Goal: Task Accomplishment & Management: Manage account settings

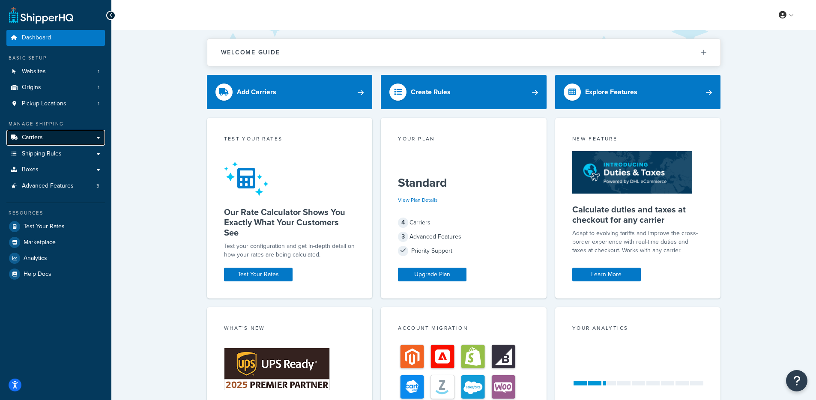
click at [53, 136] on link "Carriers" at bounding box center [55, 138] width 99 height 16
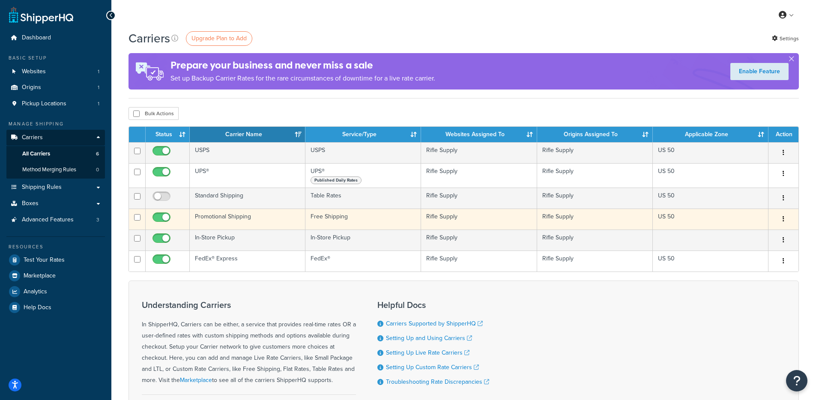
click at [257, 222] on td "Promotional Shipping" at bounding box center [248, 219] width 116 height 21
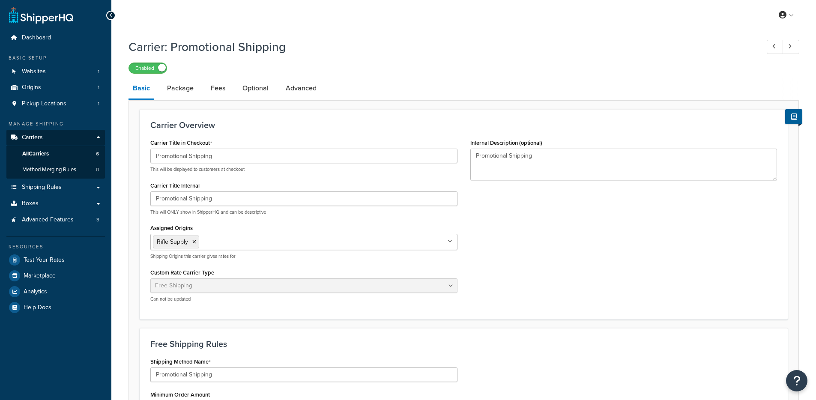
select select "free"
click at [309, 84] on link "Advanced" at bounding box center [301, 88] width 39 height 21
select select "false"
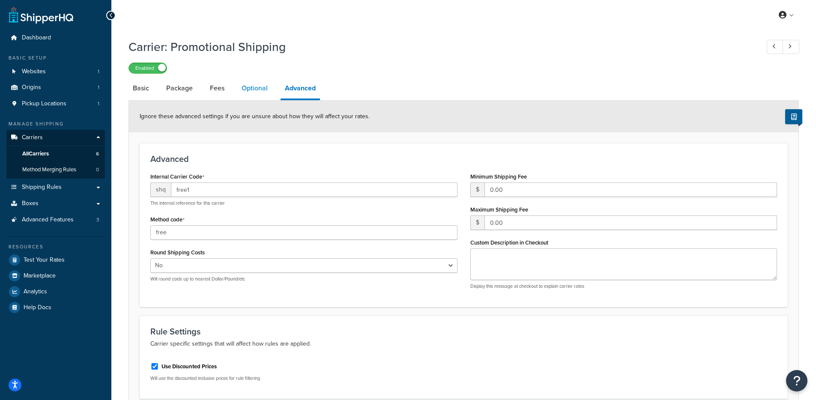
click at [250, 97] on link "Optional" at bounding box center [254, 88] width 35 height 21
select select "155456"
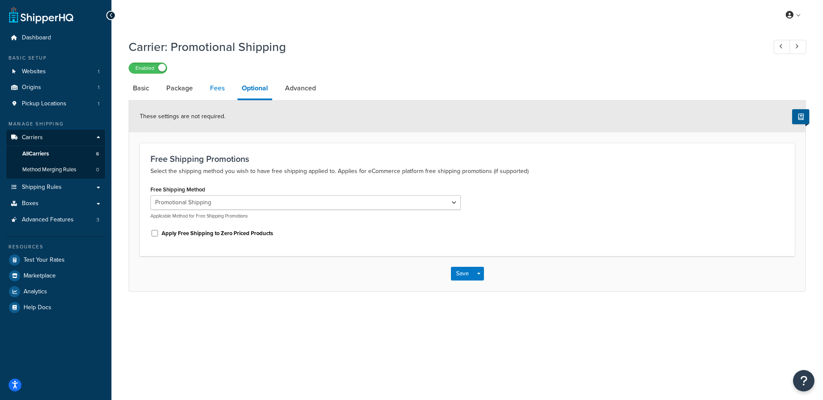
click at [210, 83] on link "Fees" at bounding box center [217, 88] width 23 height 21
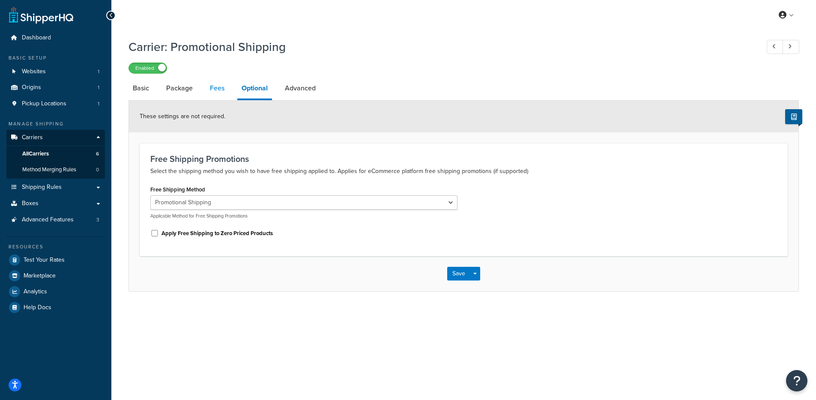
select select "item"
select select "AFTER"
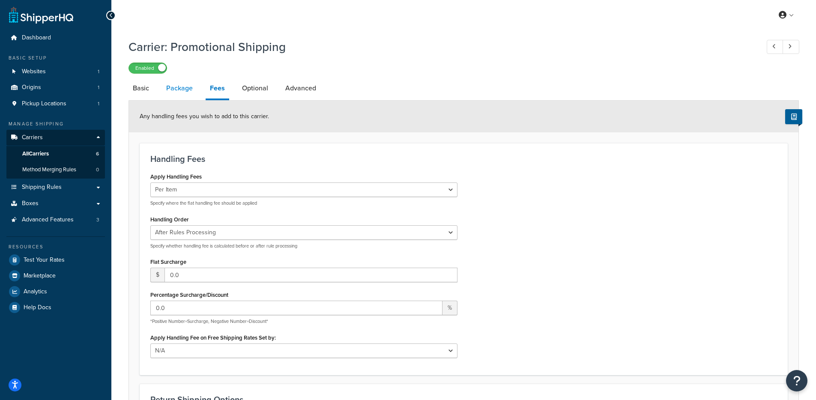
click at [189, 92] on link "Package" at bounding box center [179, 88] width 35 height 21
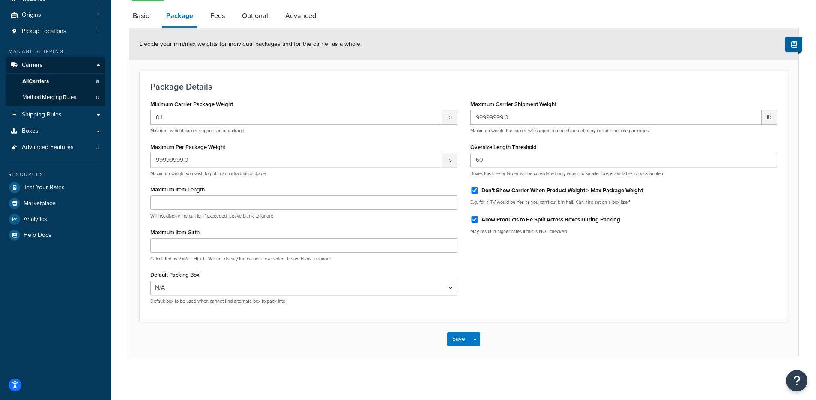
scroll to position [74, 0]
click at [323, 289] on select "N/A" at bounding box center [303, 288] width 307 height 15
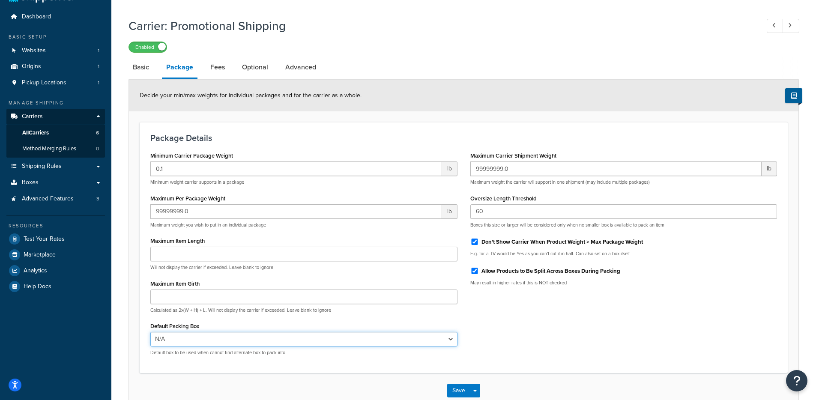
scroll to position [0, 0]
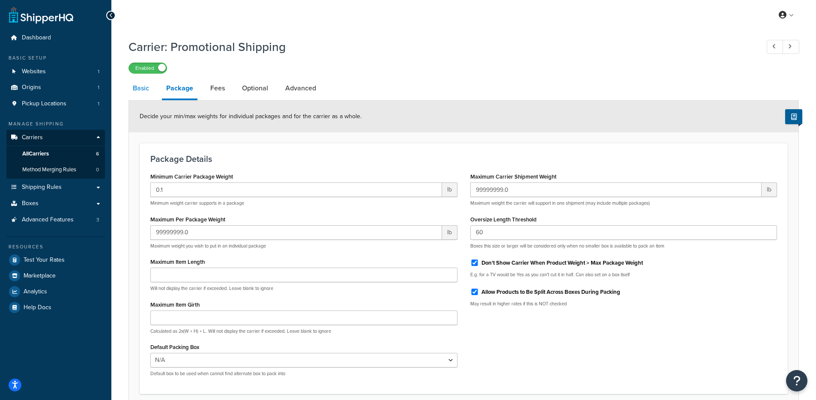
click at [143, 87] on link "Basic" at bounding box center [141, 88] width 25 height 21
select select "free"
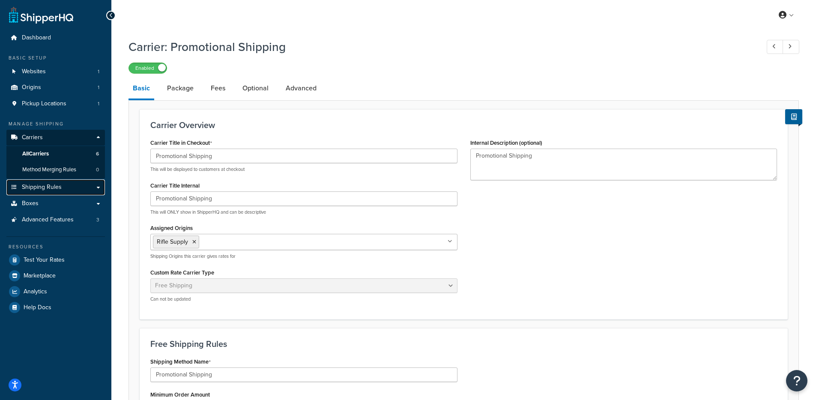
click at [79, 188] on link "Shipping Rules" at bounding box center [55, 188] width 99 height 16
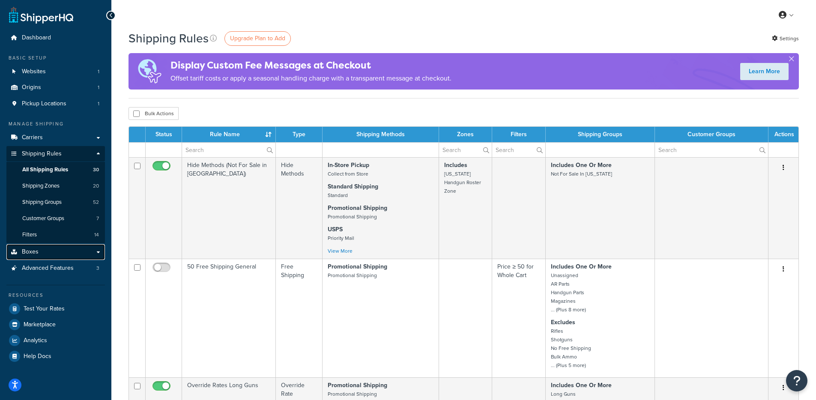
click at [60, 253] on link "Boxes" at bounding box center [55, 252] width 99 height 16
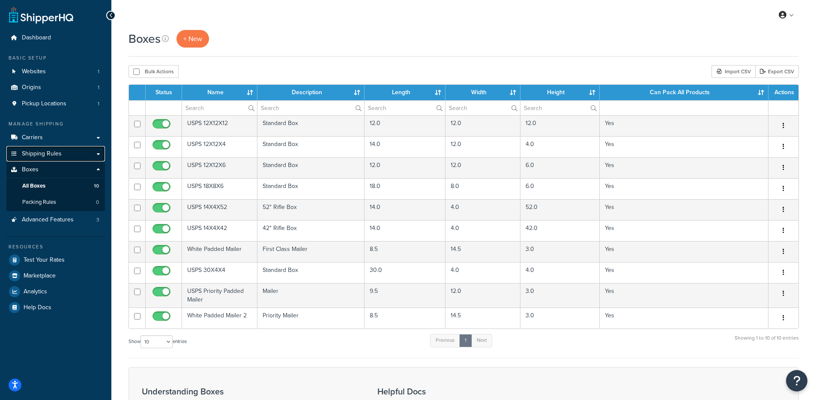
click at [29, 153] on span "Shipping Rules" at bounding box center [42, 153] width 40 height 7
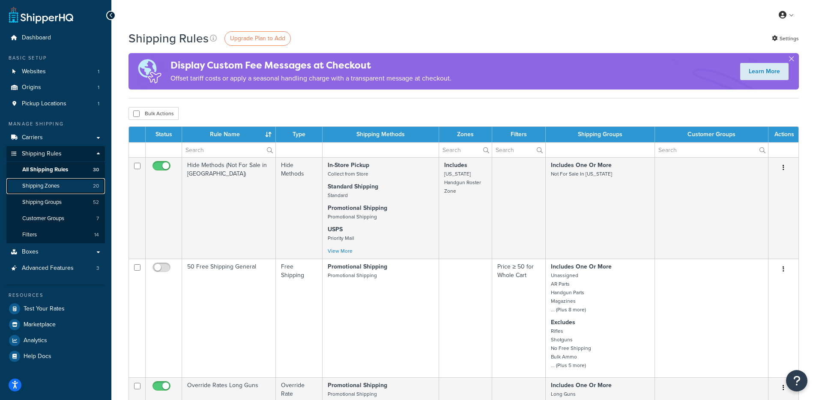
click at [54, 186] on span "Shipping Zones" at bounding box center [40, 186] width 37 height 7
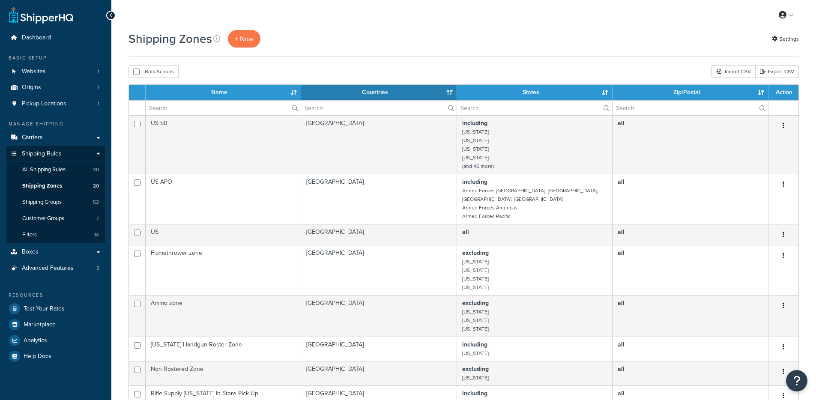
select select "15"
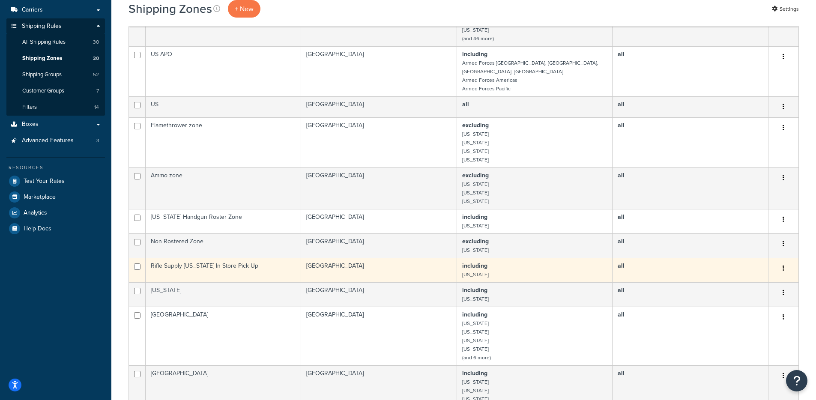
scroll to position [132, 0]
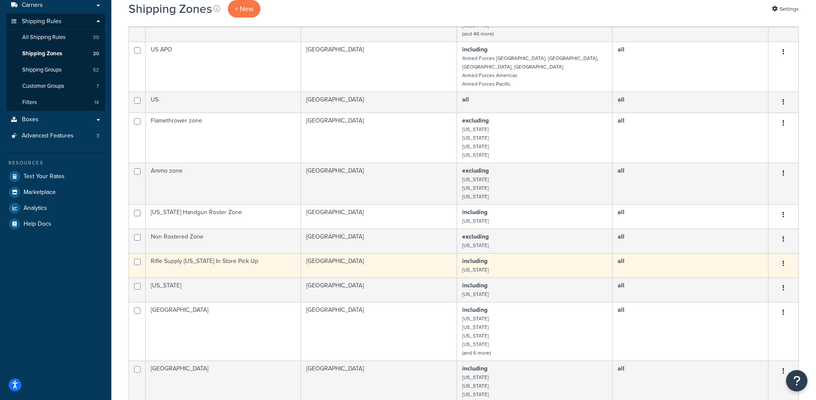
click at [237, 264] on td "Rifle Supply [US_STATE] In Store Pick Up" at bounding box center [224, 265] width 156 height 24
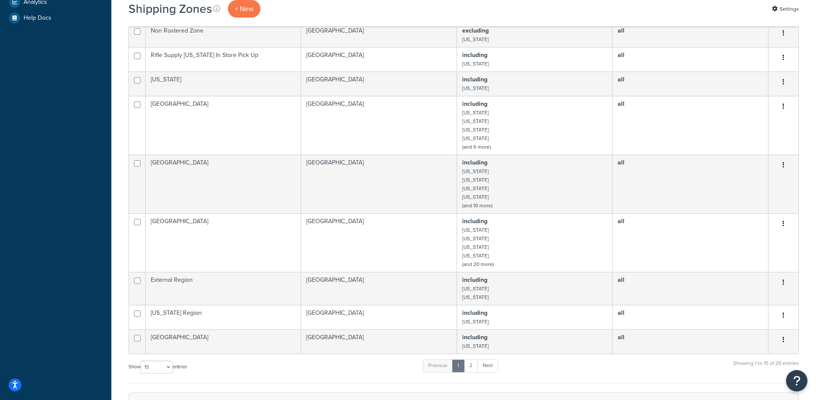
scroll to position [498, 0]
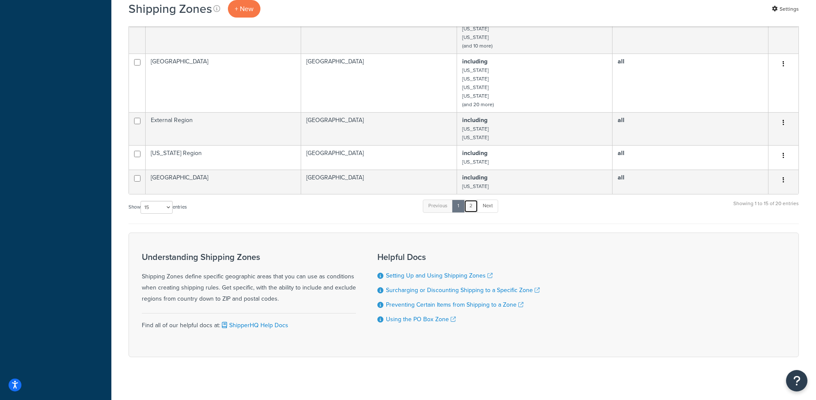
click at [475, 200] on link "2" at bounding box center [471, 206] width 14 height 13
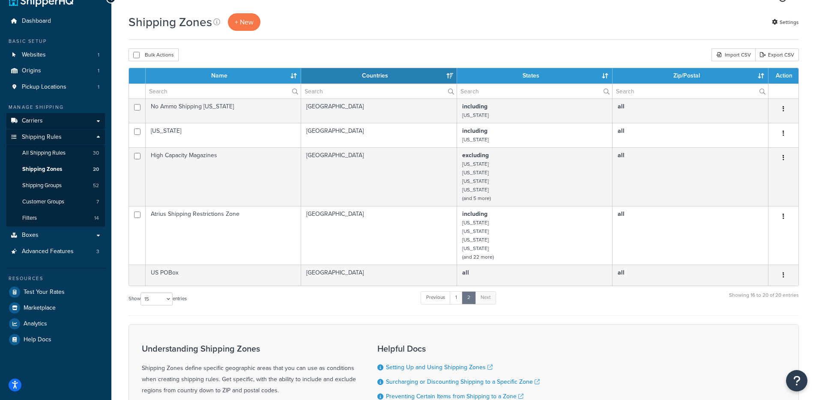
scroll to position [0, 0]
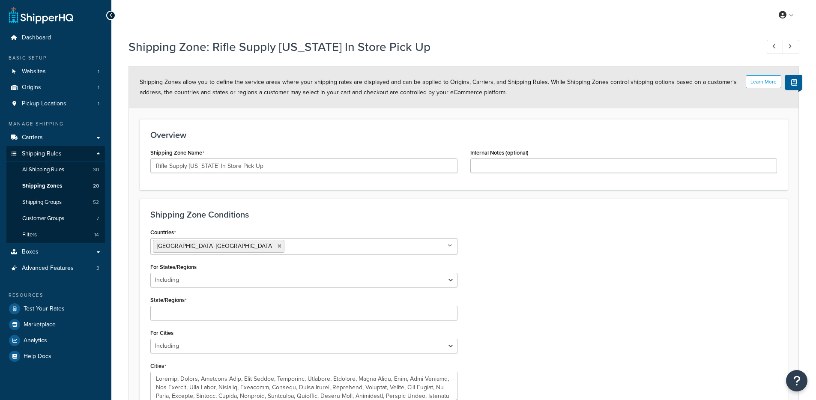
select select "including"
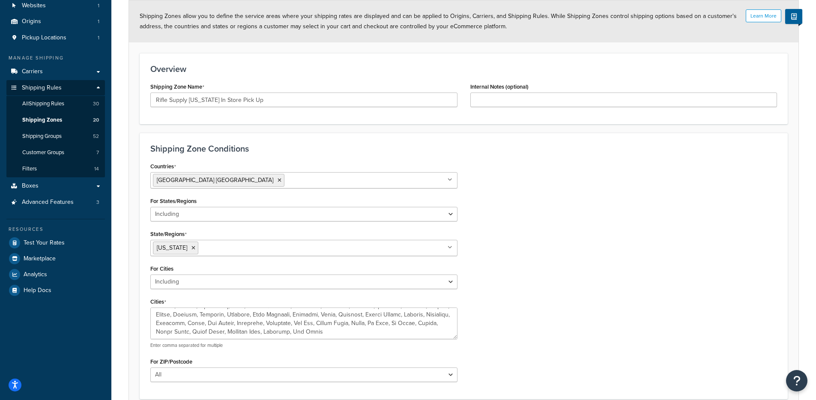
scroll to position [144, 0]
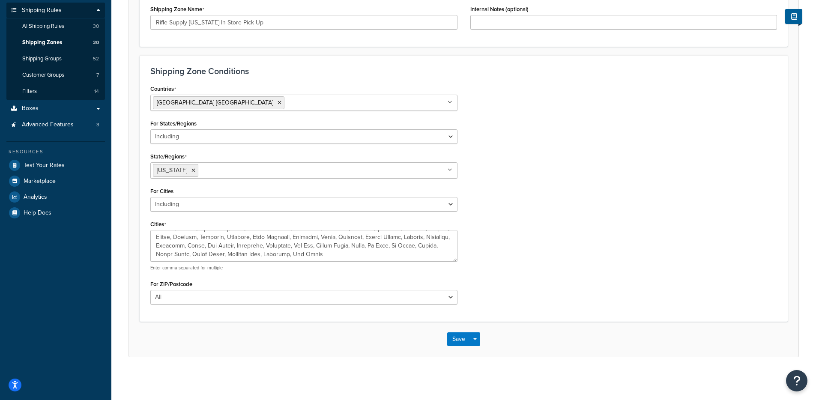
drag, startPoint x: 331, startPoint y: 181, endPoint x: 319, endPoint y: 172, distance: 15.3
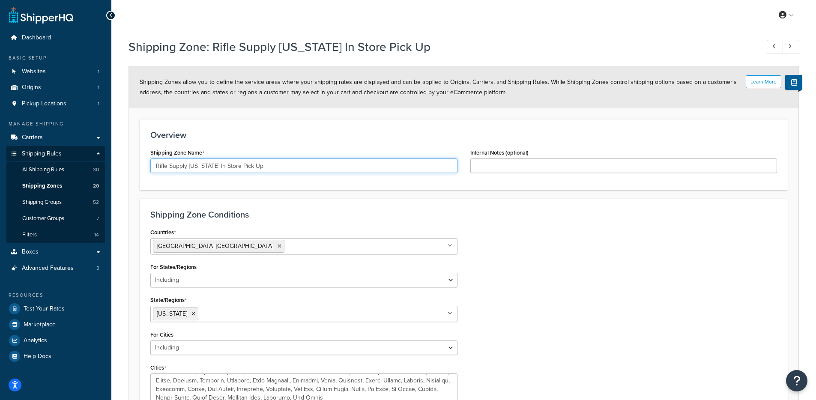
drag, startPoint x: 303, startPoint y: 165, endPoint x: 298, endPoint y: 147, distance: 18.2
